Goal: Transaction & Acquisition: Book appointment/travel/reservation

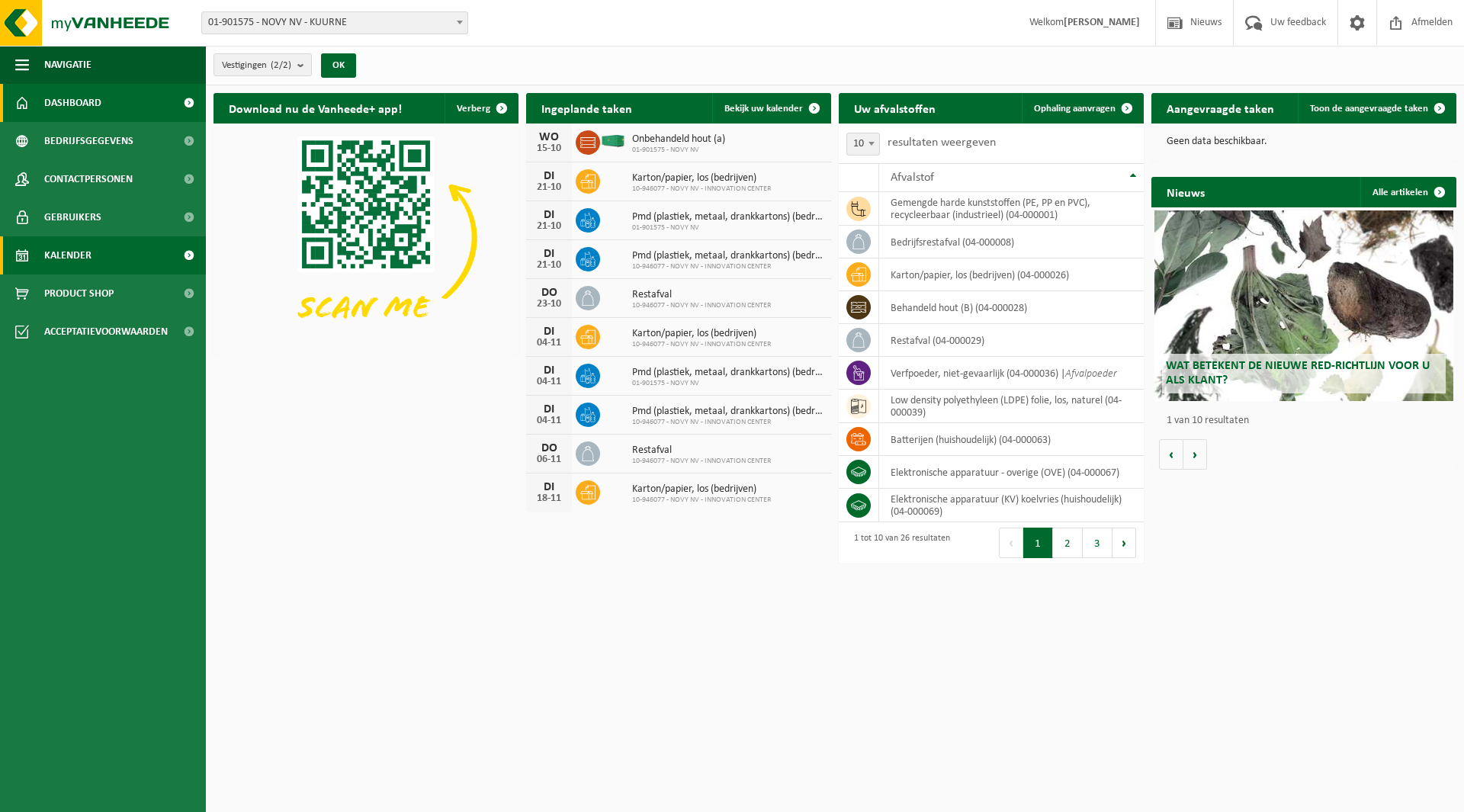
click at [102, 243] on link "Kalender" at bounding box center [103, 256] width 206 height 38
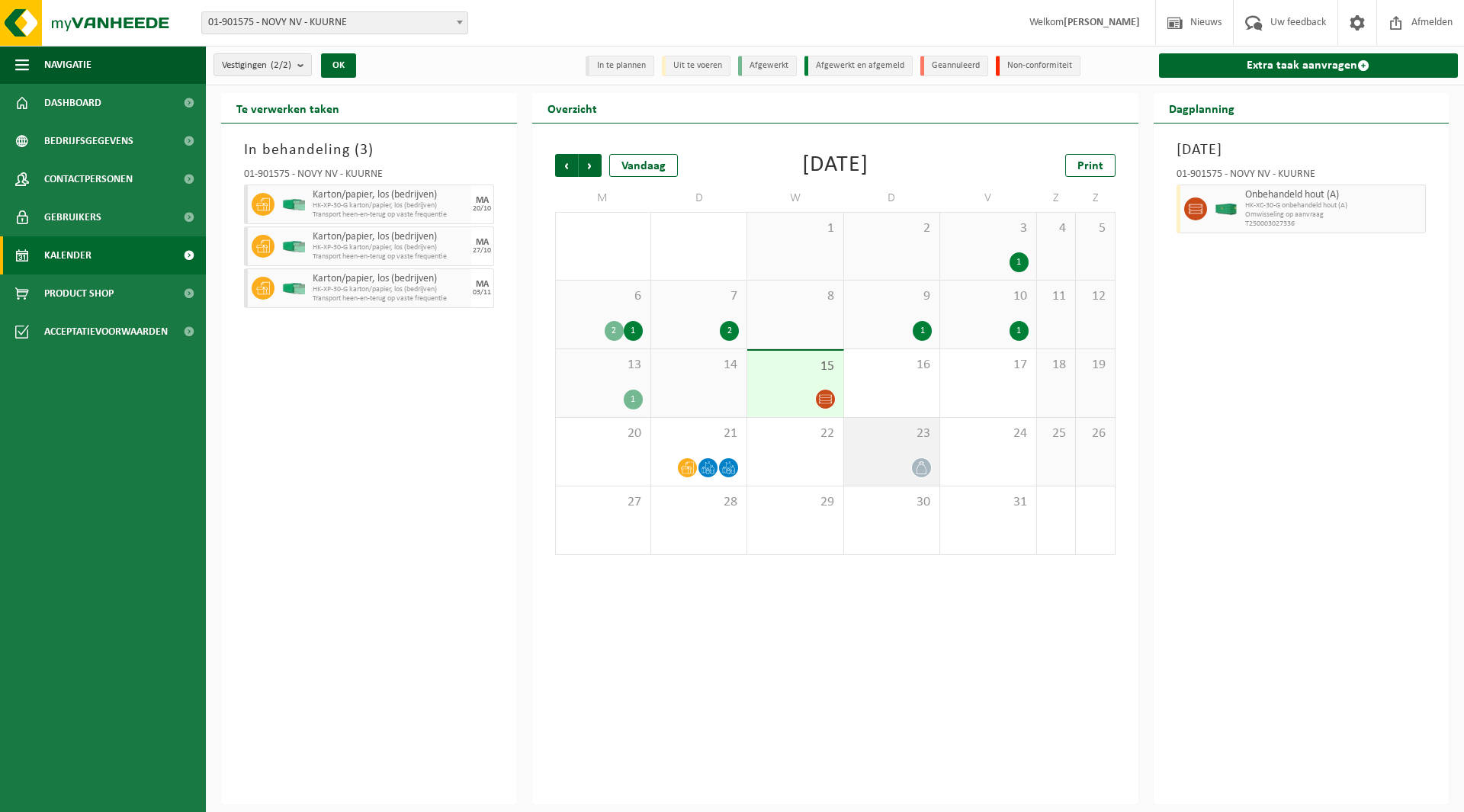
click at [892, 442] on div "23" at bounding box center [891, 452] width 95 height 68
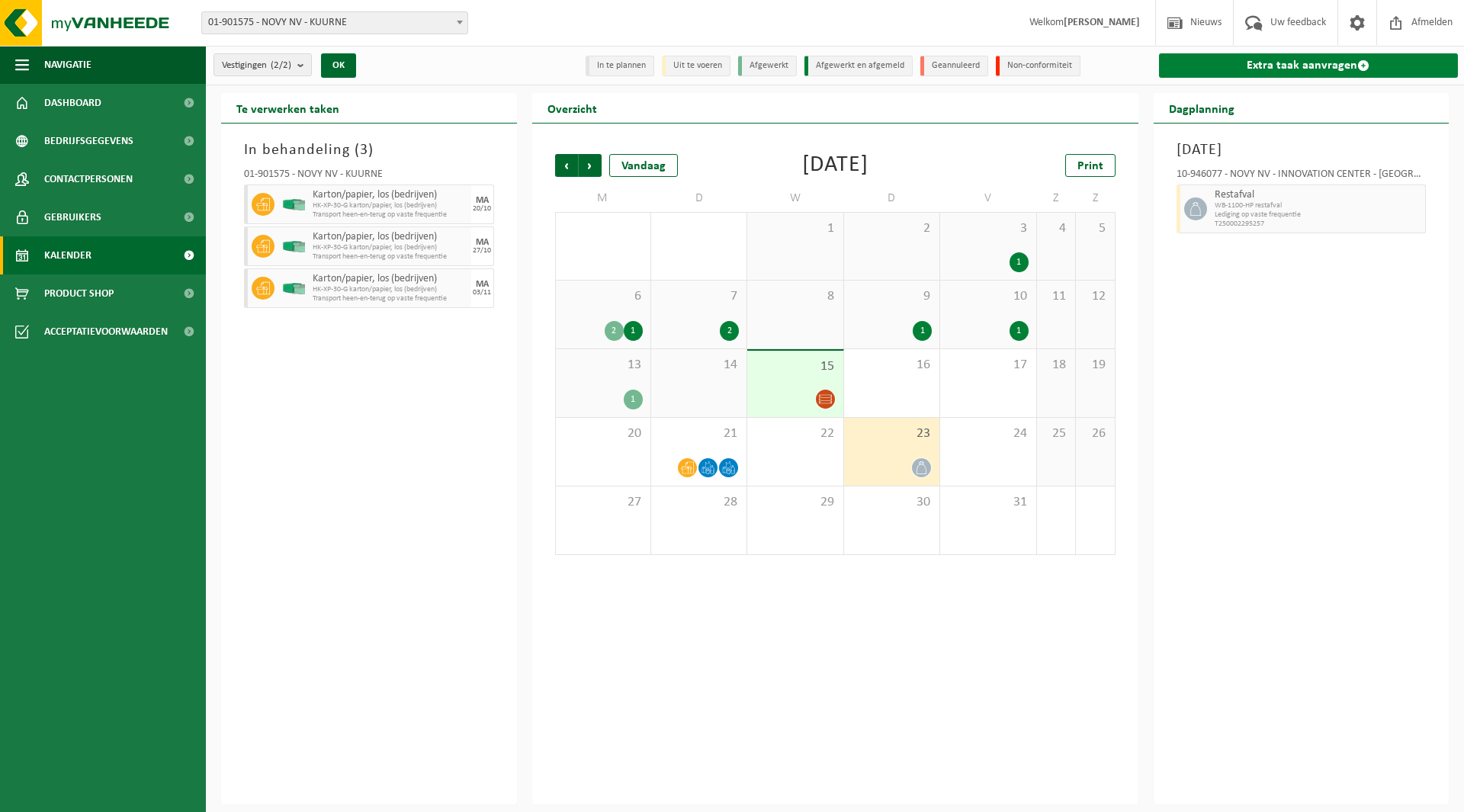
click at [1281, 66] on link "Extra taak aanvragen" at bounding box center [1309, 65] width 300 height 25
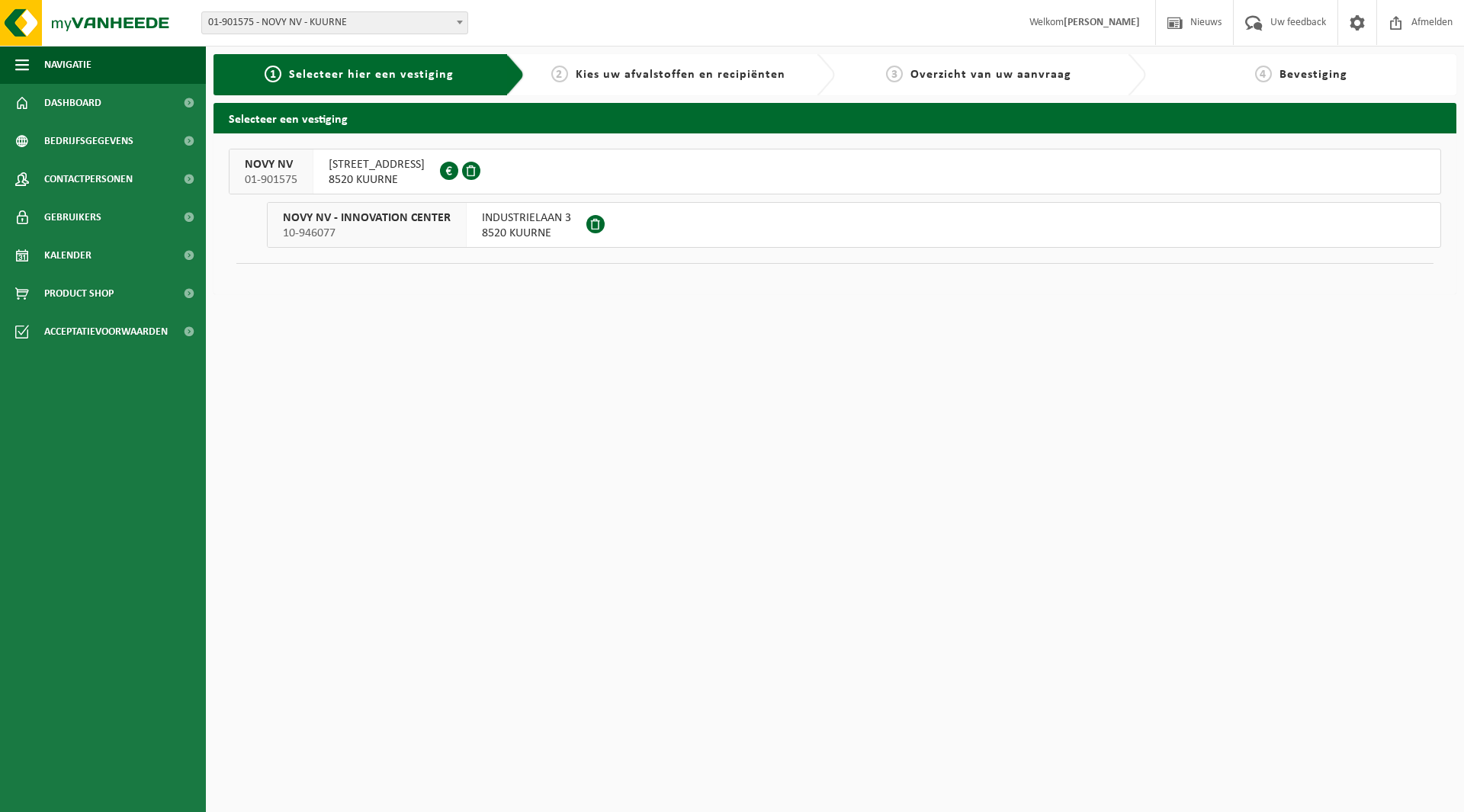
click at [408, 212] on span "NOVY NV - INNOVATION CENTER" at bounding box center [366, 217] width 167 height 15
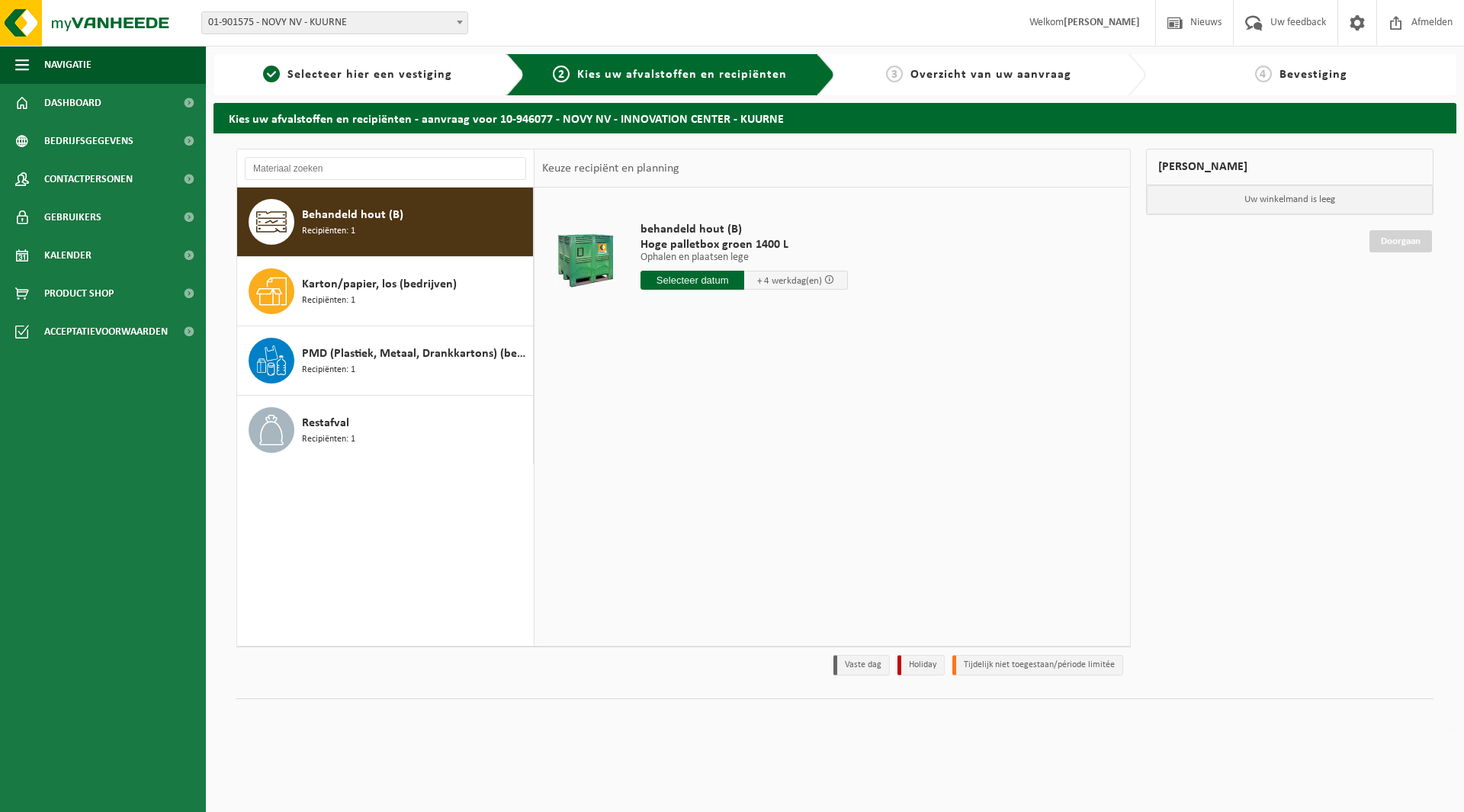
click at [681, 281] on input "text" at bounding box center [692, 280] width 104 height 19
click at [760, 437] on div "24" at bounding box center [761, 439] width 26 height 25
type input "Van 2025-10-24"
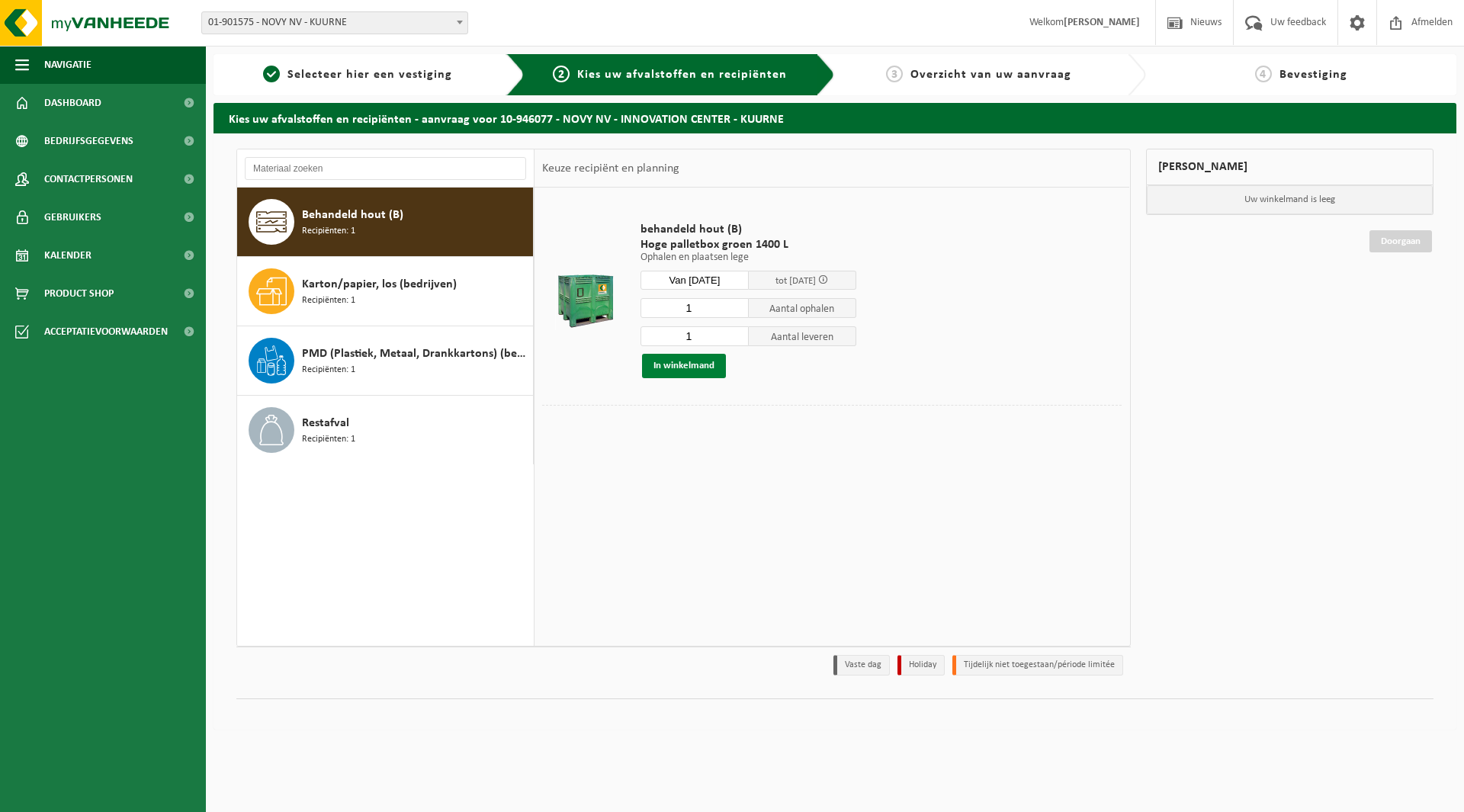
click at [683, 365] on button "In winkelmand" at bounding box center [684, 366] width 84 height 25
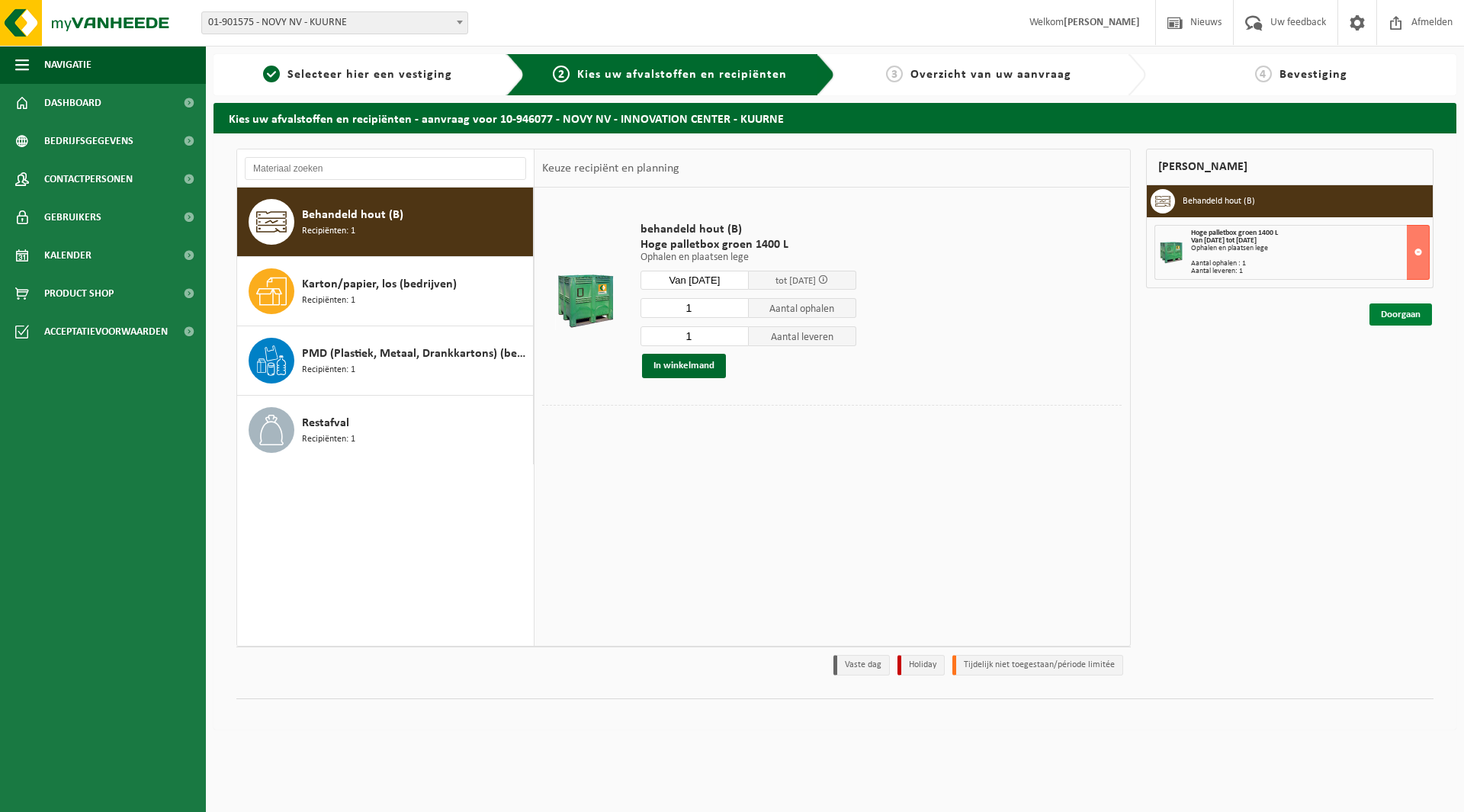
click at [1403, 308] on link "Doorgaan" at bounding box center [1400, 315] width 63 height 22
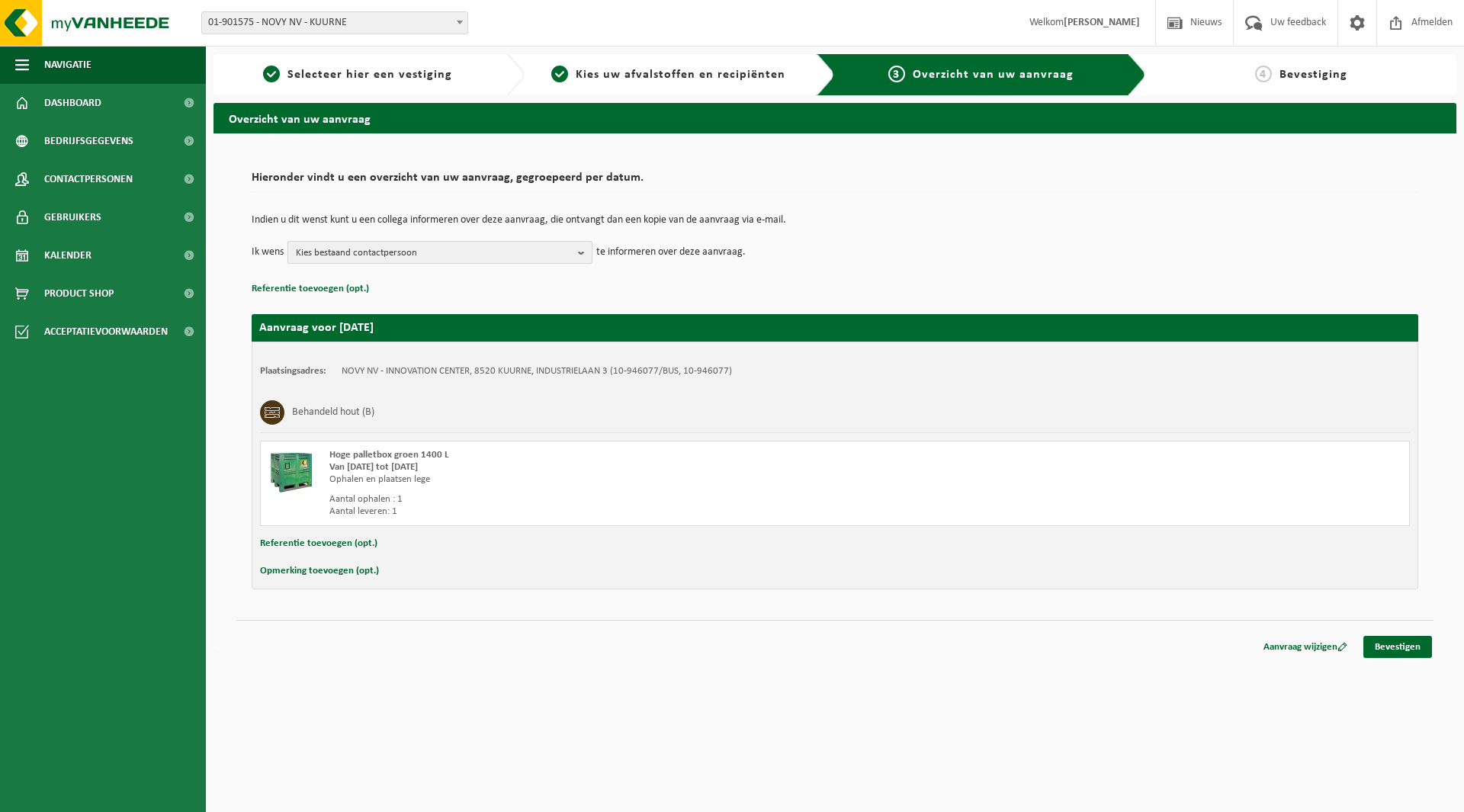
click at [446, 255] on span "Kies bestaand contactpersoon" at bounding box center [434, 253] width 276 height 23
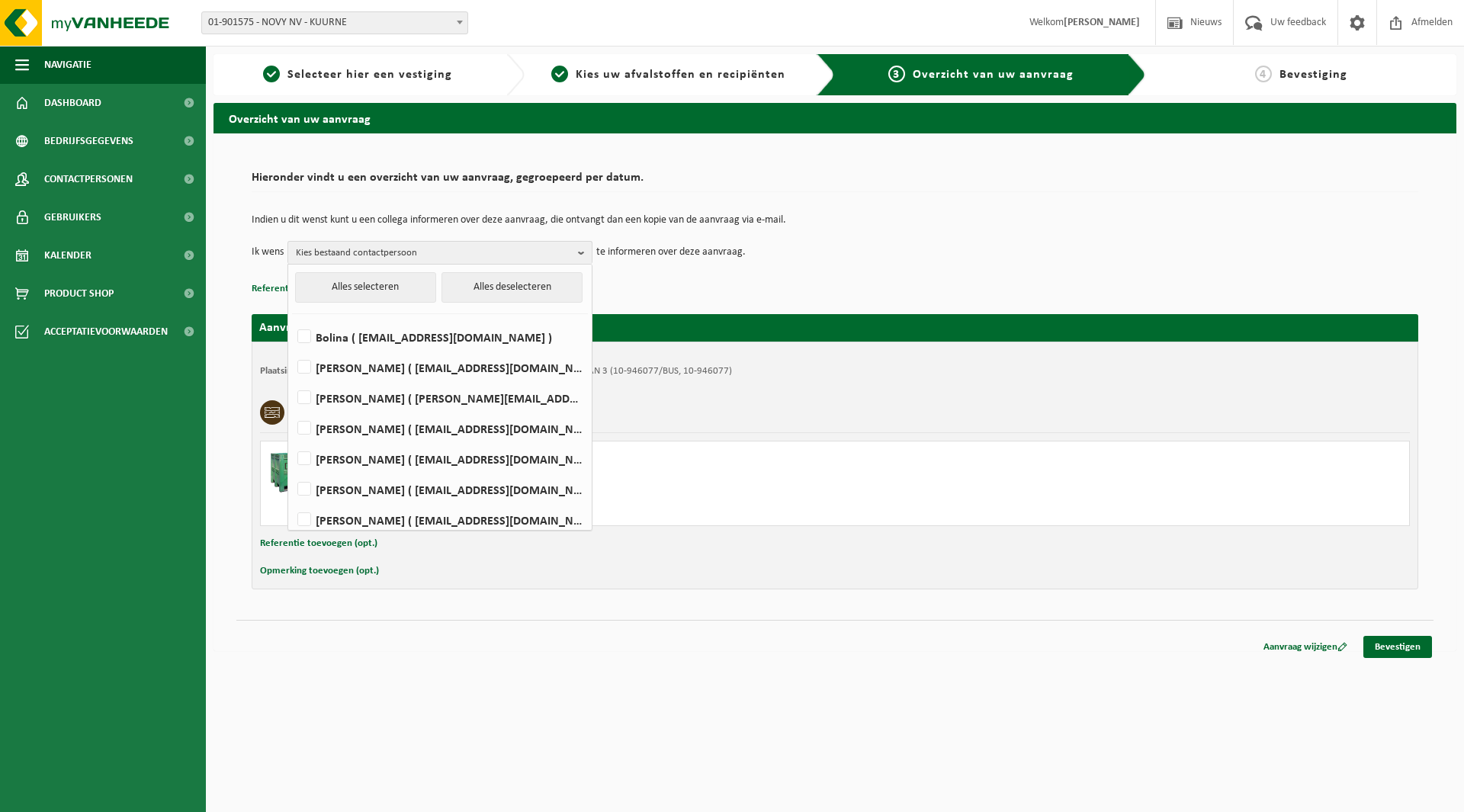
click at [822, 261] on td "Ik wens Kies bestaand contactpersoon Alles selecteren Alles deselecteren Bolina…" at bounding box center [835, 252] width 1167 height 23
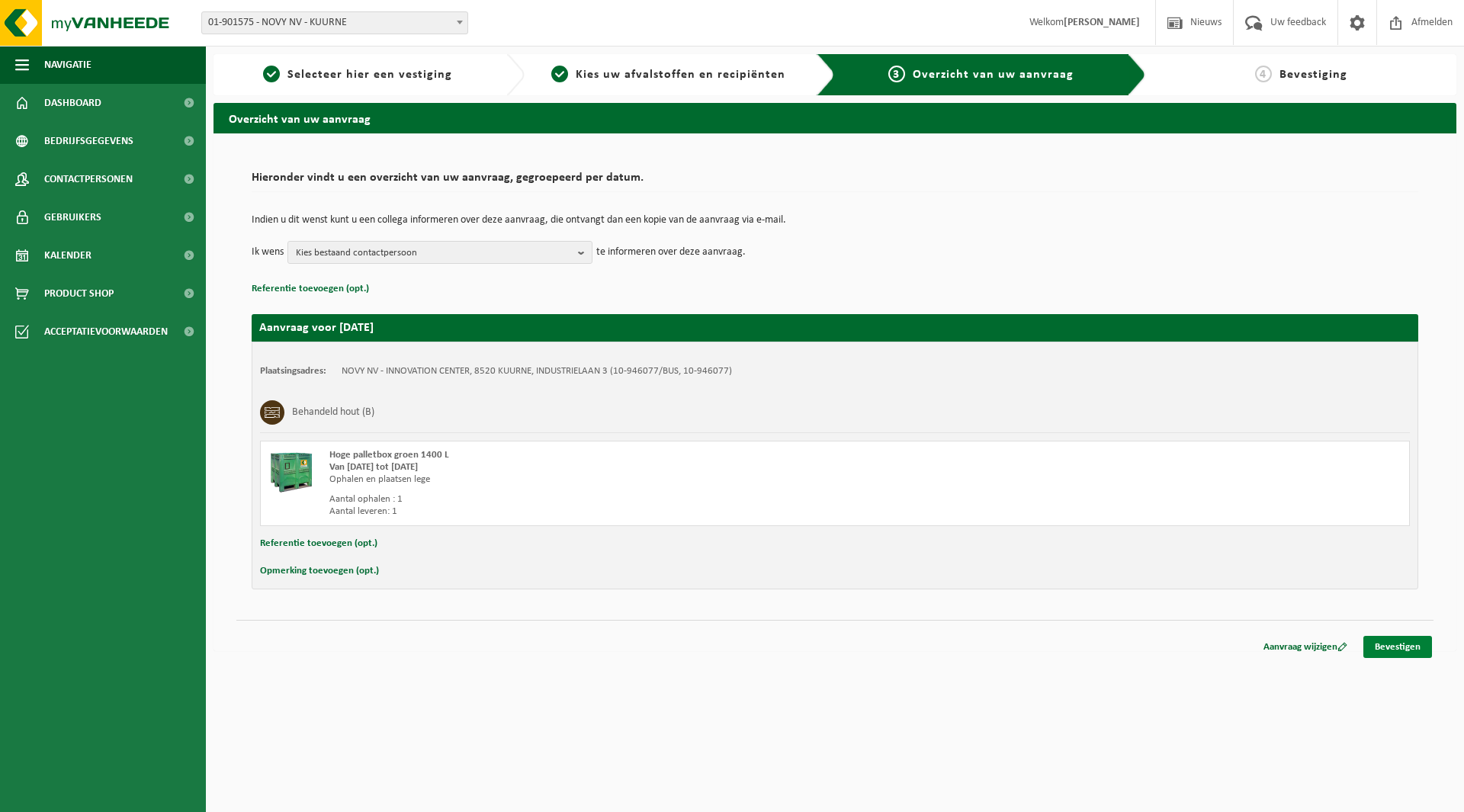
click at [1399, 648] on link "Bevestigen" at bounding box center [1397, 647] width 68 height 22
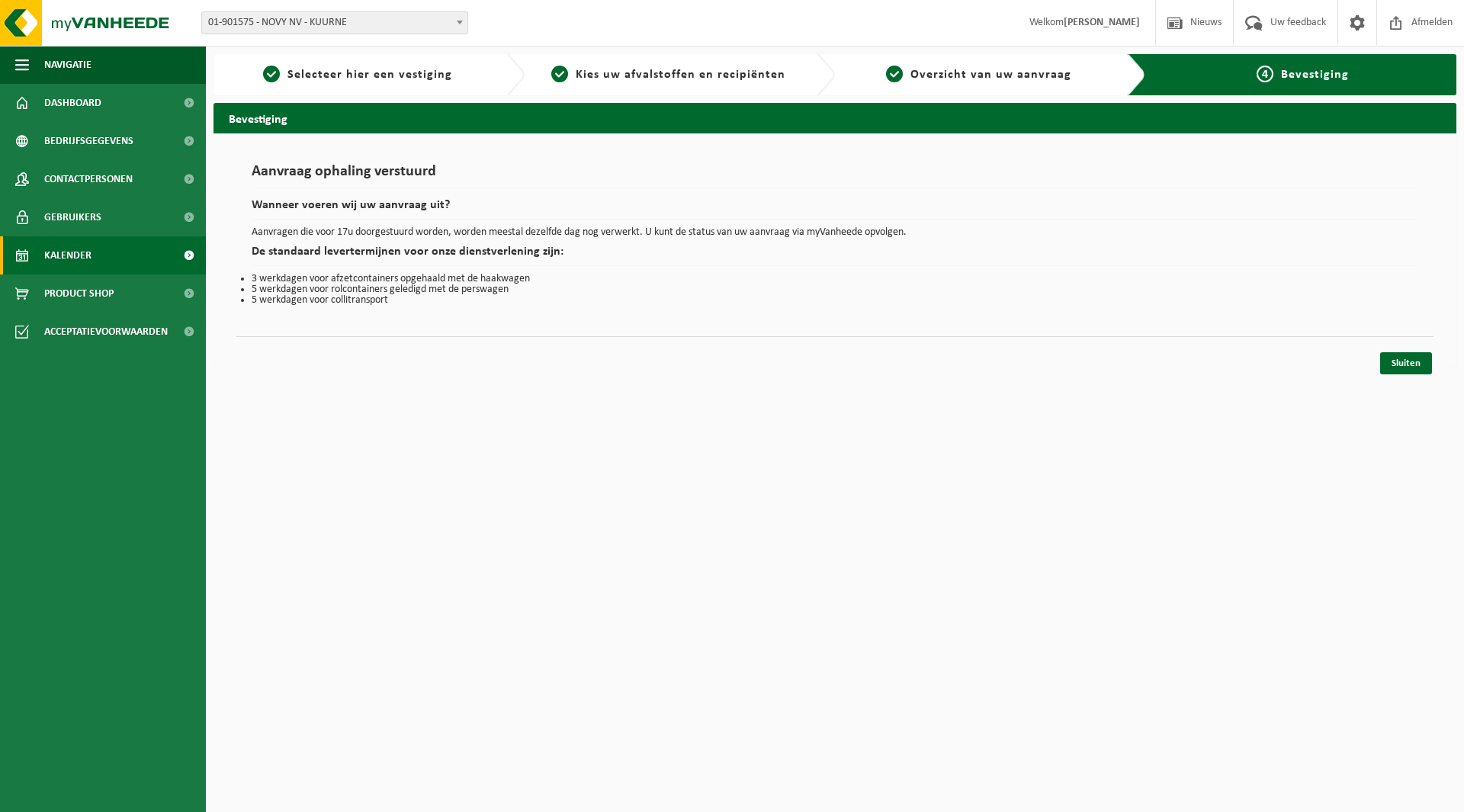
click at [94, 252] on link "Kalender" at bounding box center [103, 256] width 206 height 38
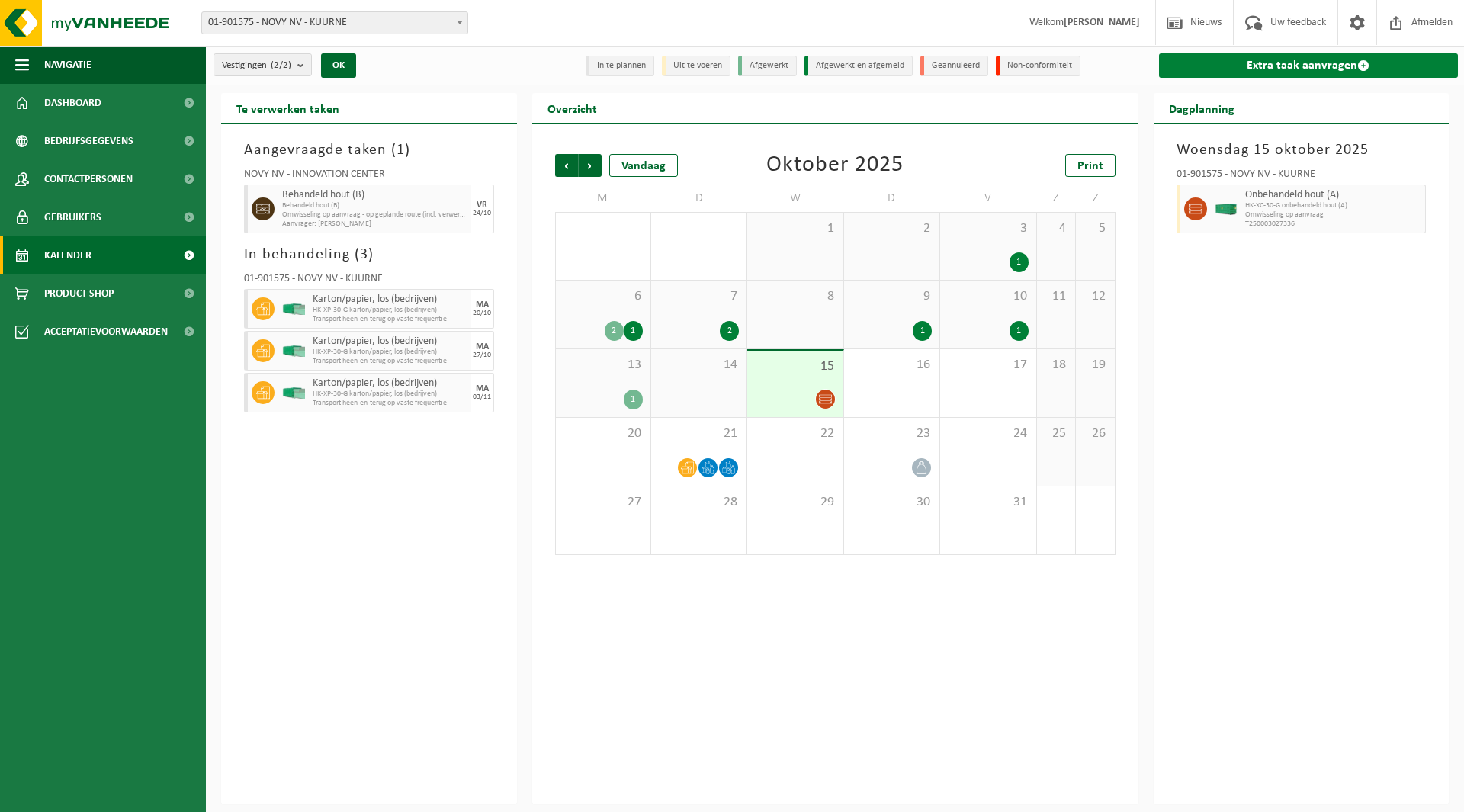
click at [1268, 68] on link "Extra taak aanvragen" at bounding box center [1309, 65] width 300 height 25
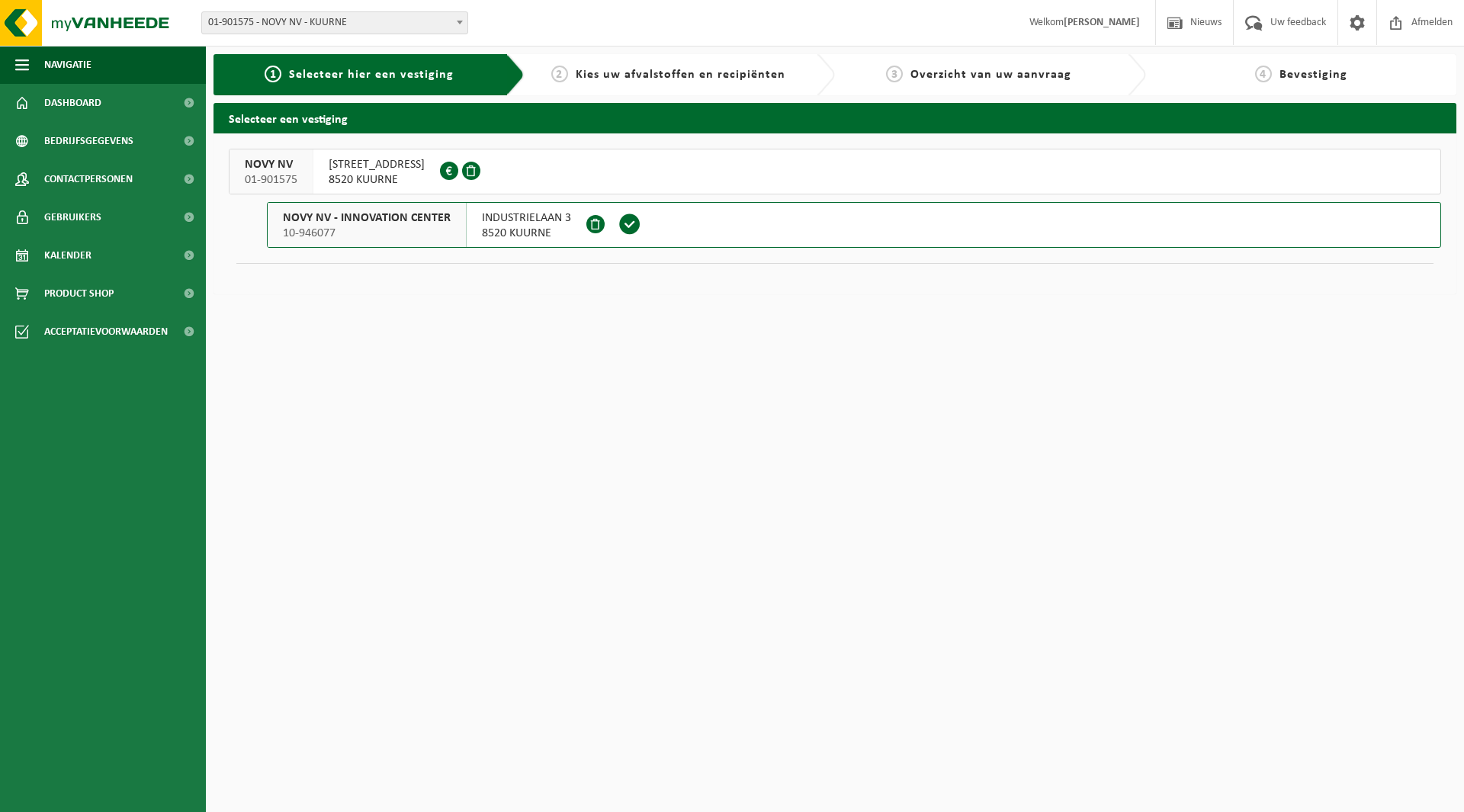
click at [406, 233] on span "10-946077" at bounding box center [366, 233] width 167 height 15
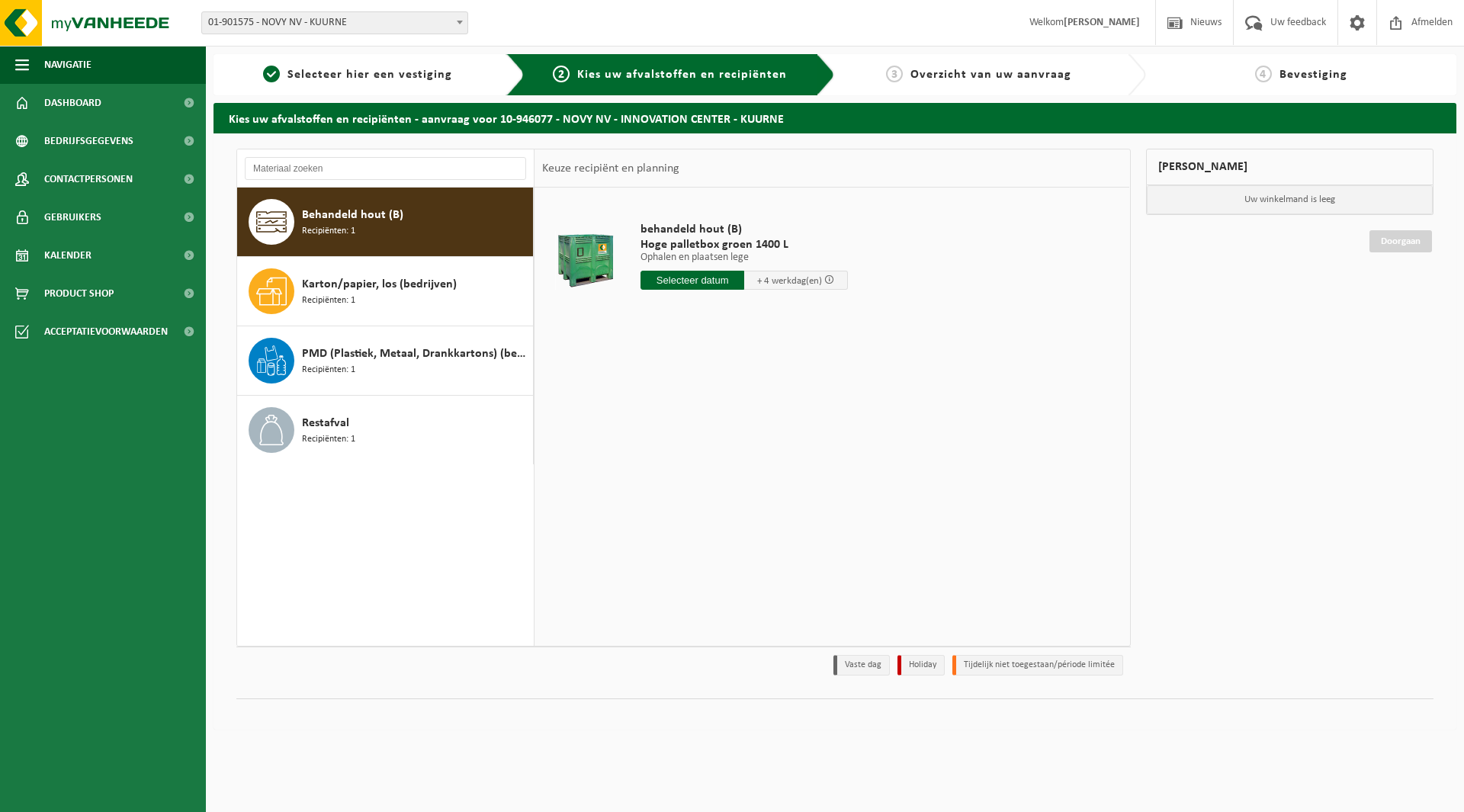
click at [716, 280] on input "text" at bounding box center [692, 280] width 104 height 19
click at [680, 464] on div "28" at bounding box center [681, 464] width 26 height 25
type input "Van 2025-10-28"
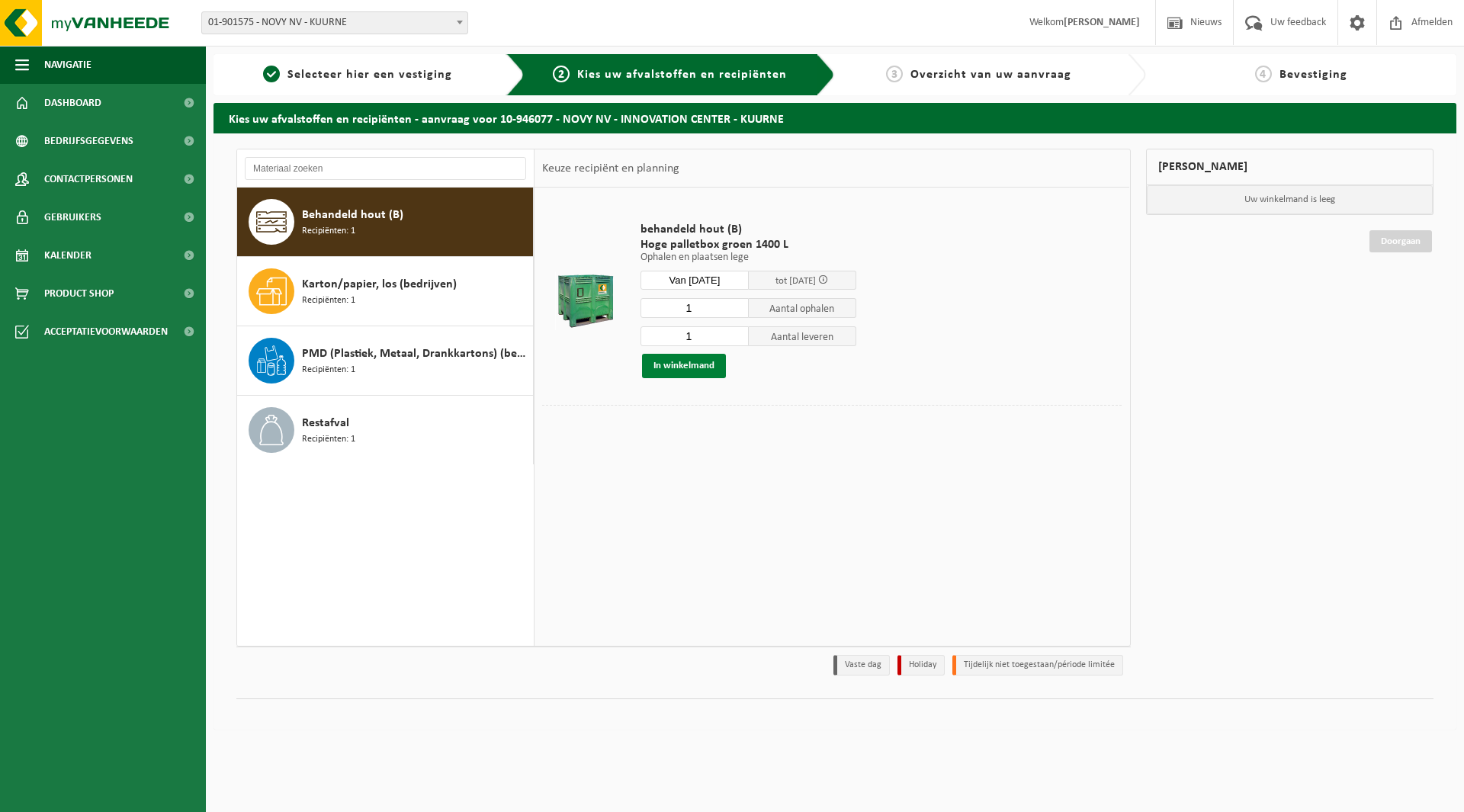
click at [687, 366] on button "In winkelmand" at bounding box center [684, 366] width 84 height 25
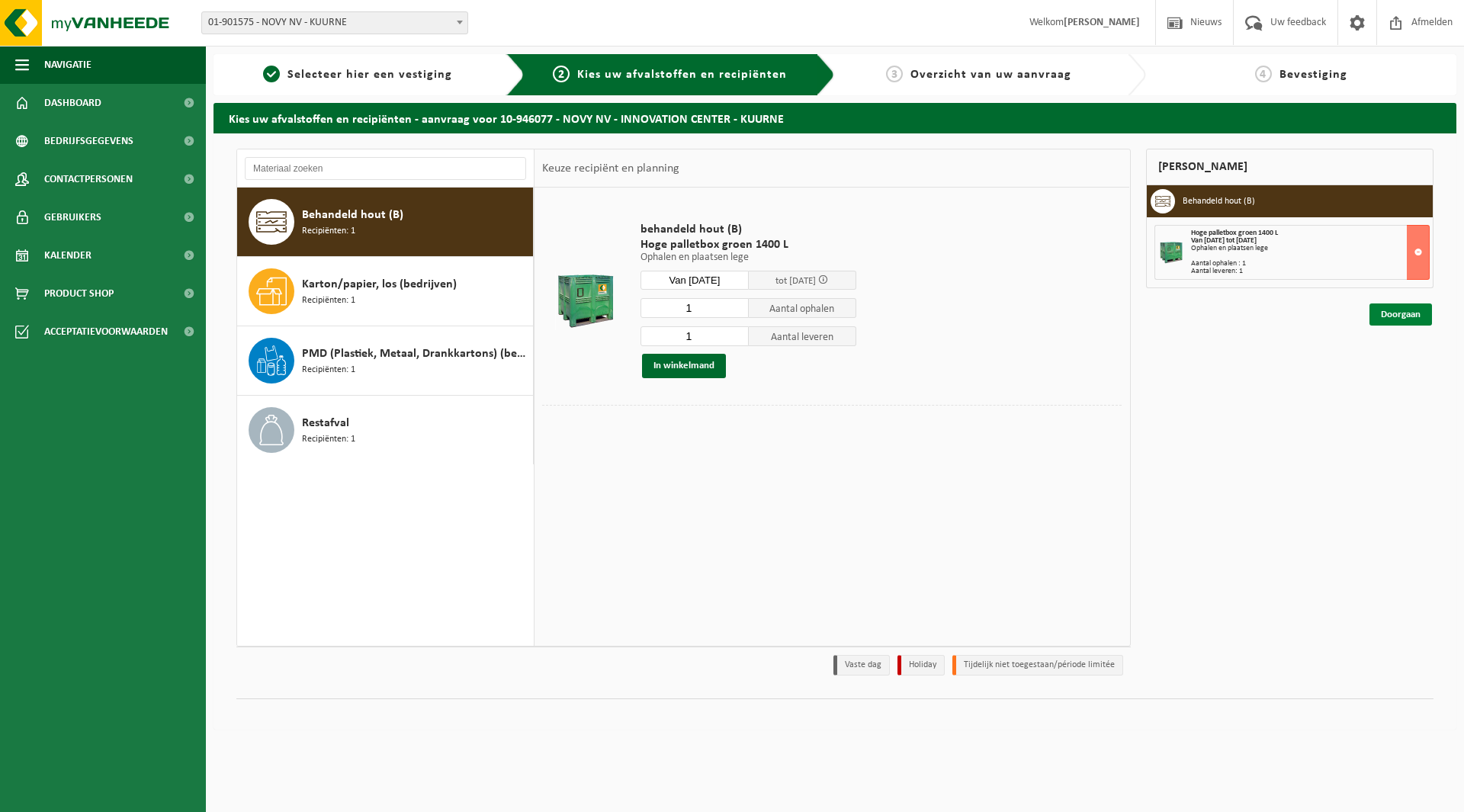
click at [1403, 323] on link "Doorgaan" at bounding box center [1400, 315] width 63 height 22
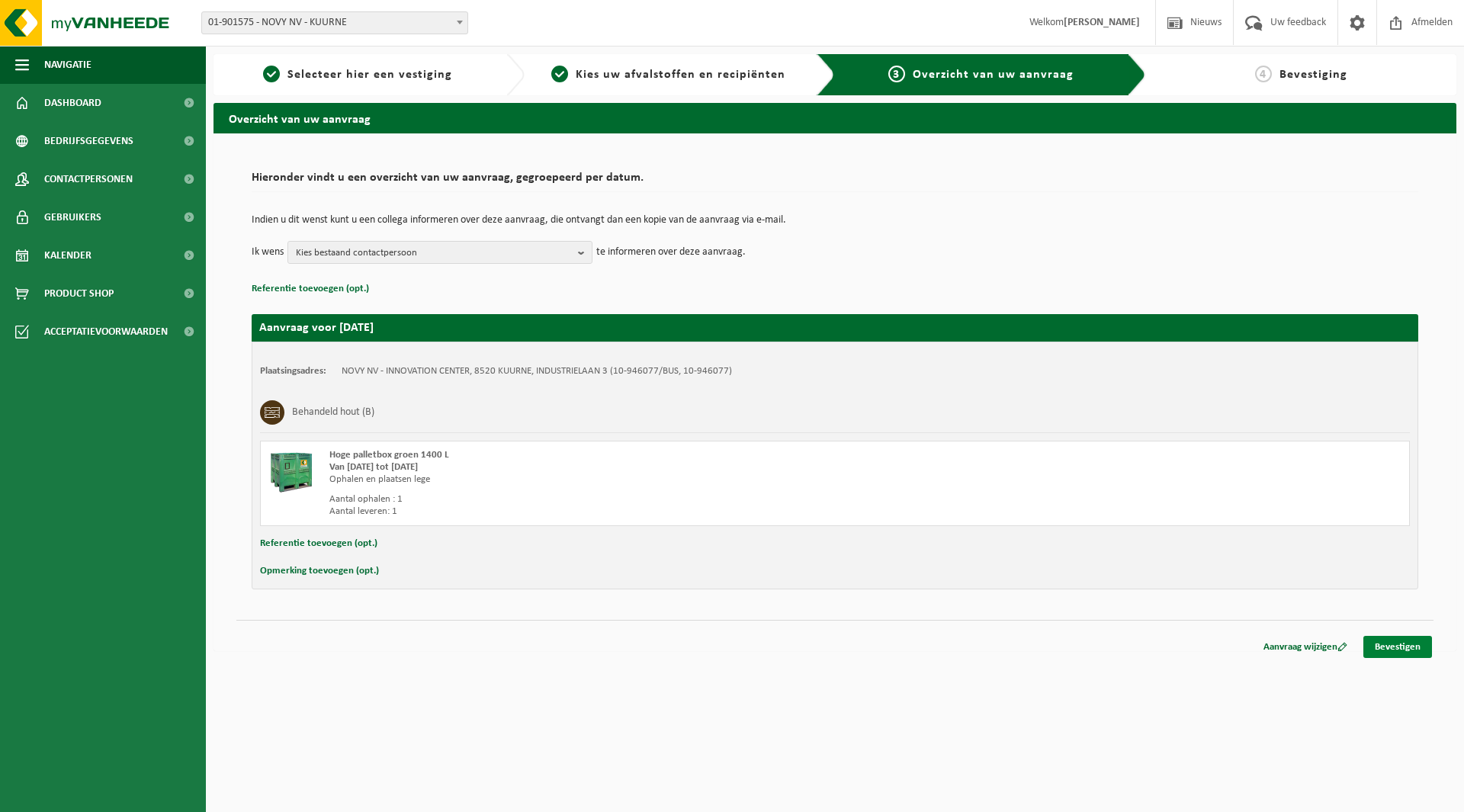
click at [1391, 647] on link "Bevestigen" at bounding box center [1397, 647] width 68 height 22
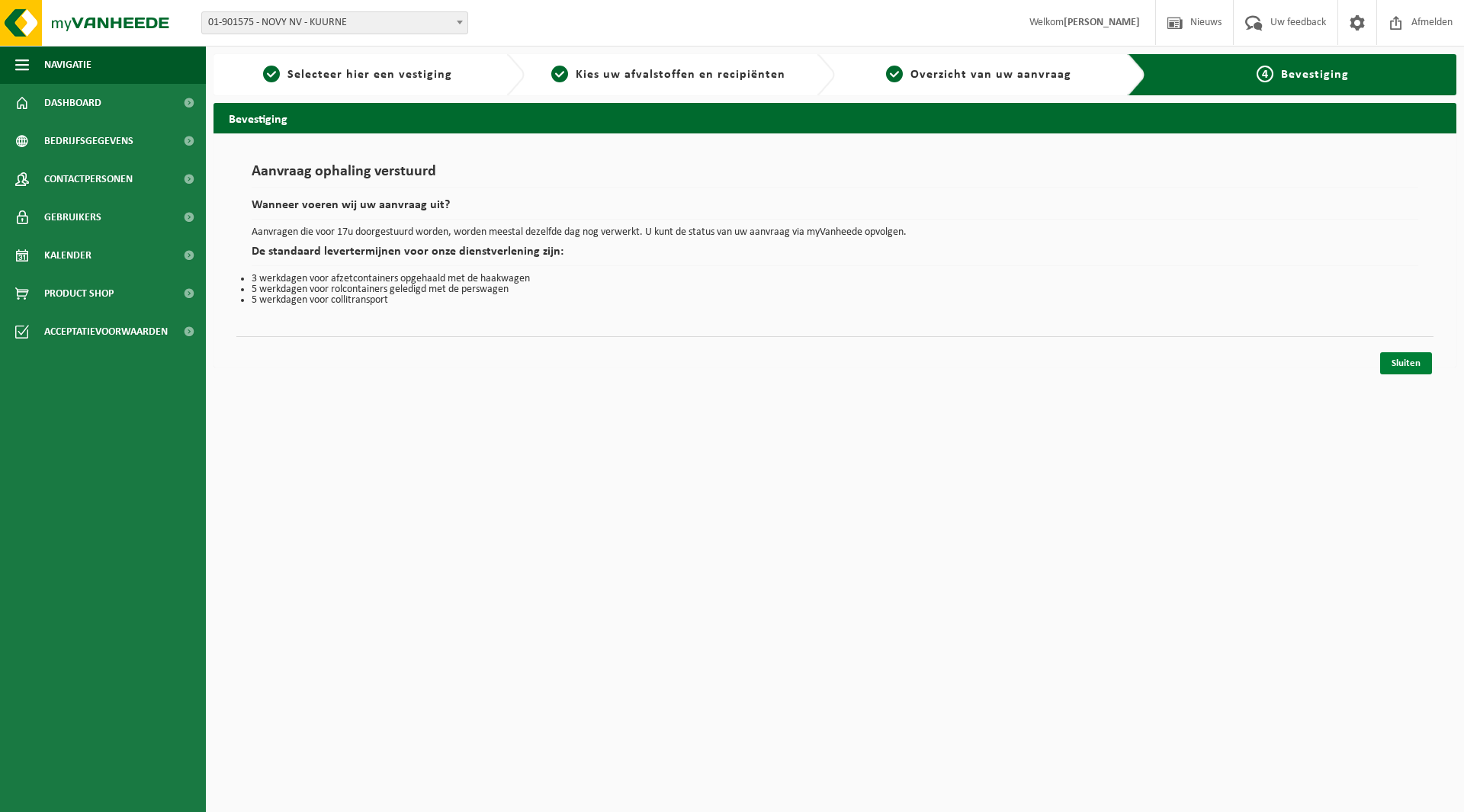
click at [1393, 357] on link "Sluiten" at bounding box center [1406, 363] width 52 height 22
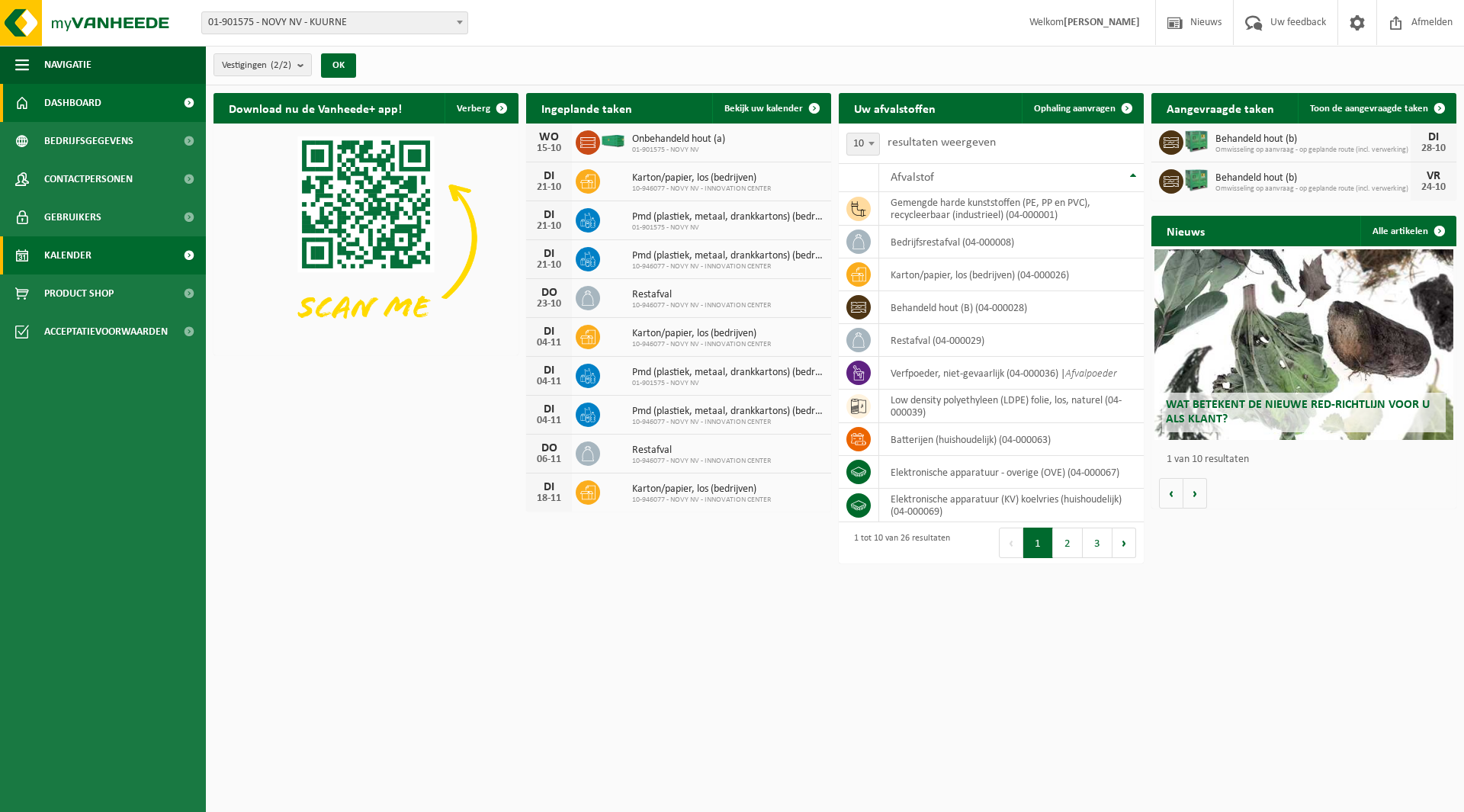
click at [91, 252] on span "Kalender" at bounding box center [68, 256] width 47 height 38
